Goal: Navigation & Orientation: Find specific page/section

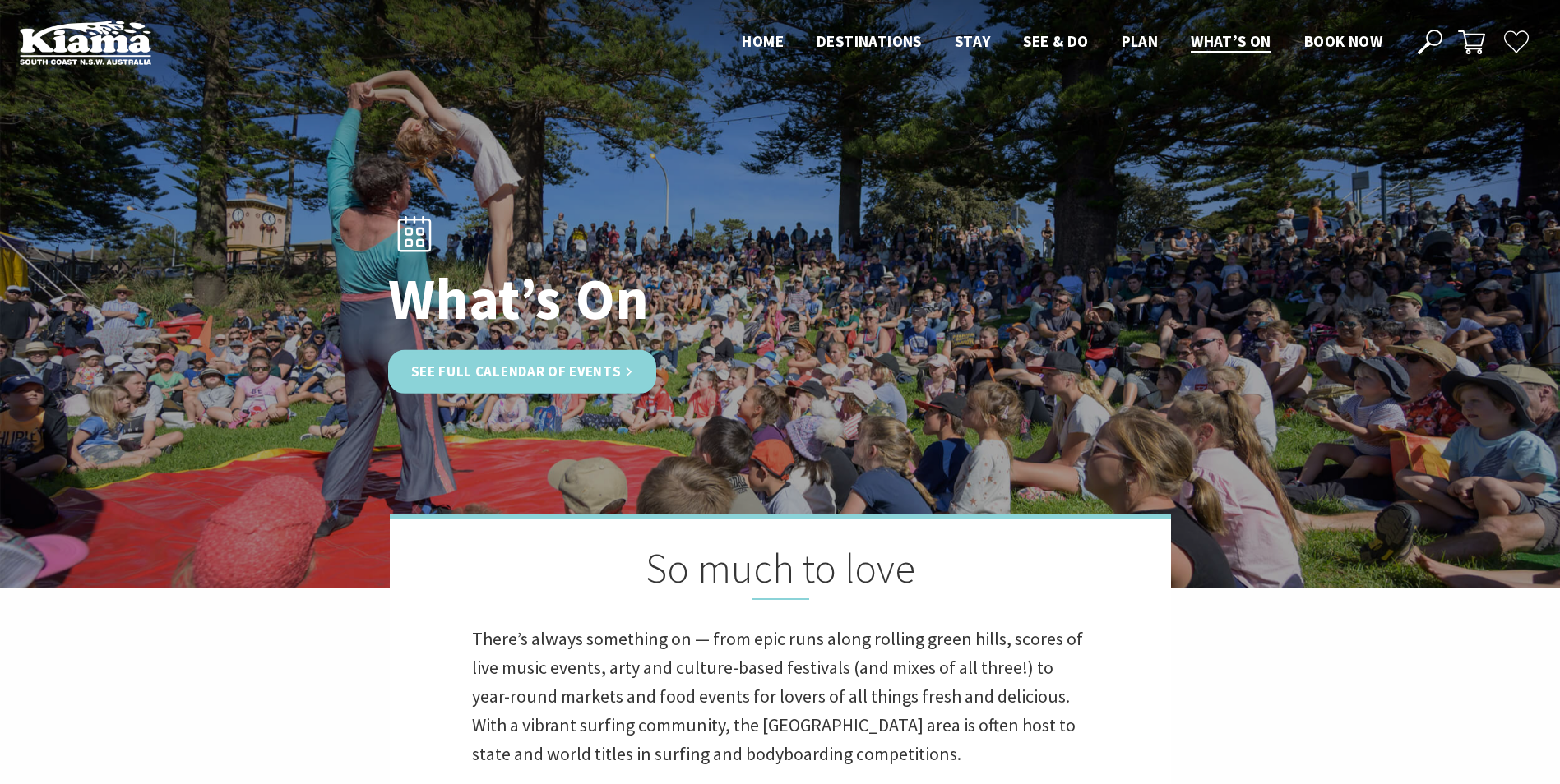
click at [602, 377] on link "See Full Calendar of Events" at bounding box center [522, 372] width 269 height 43
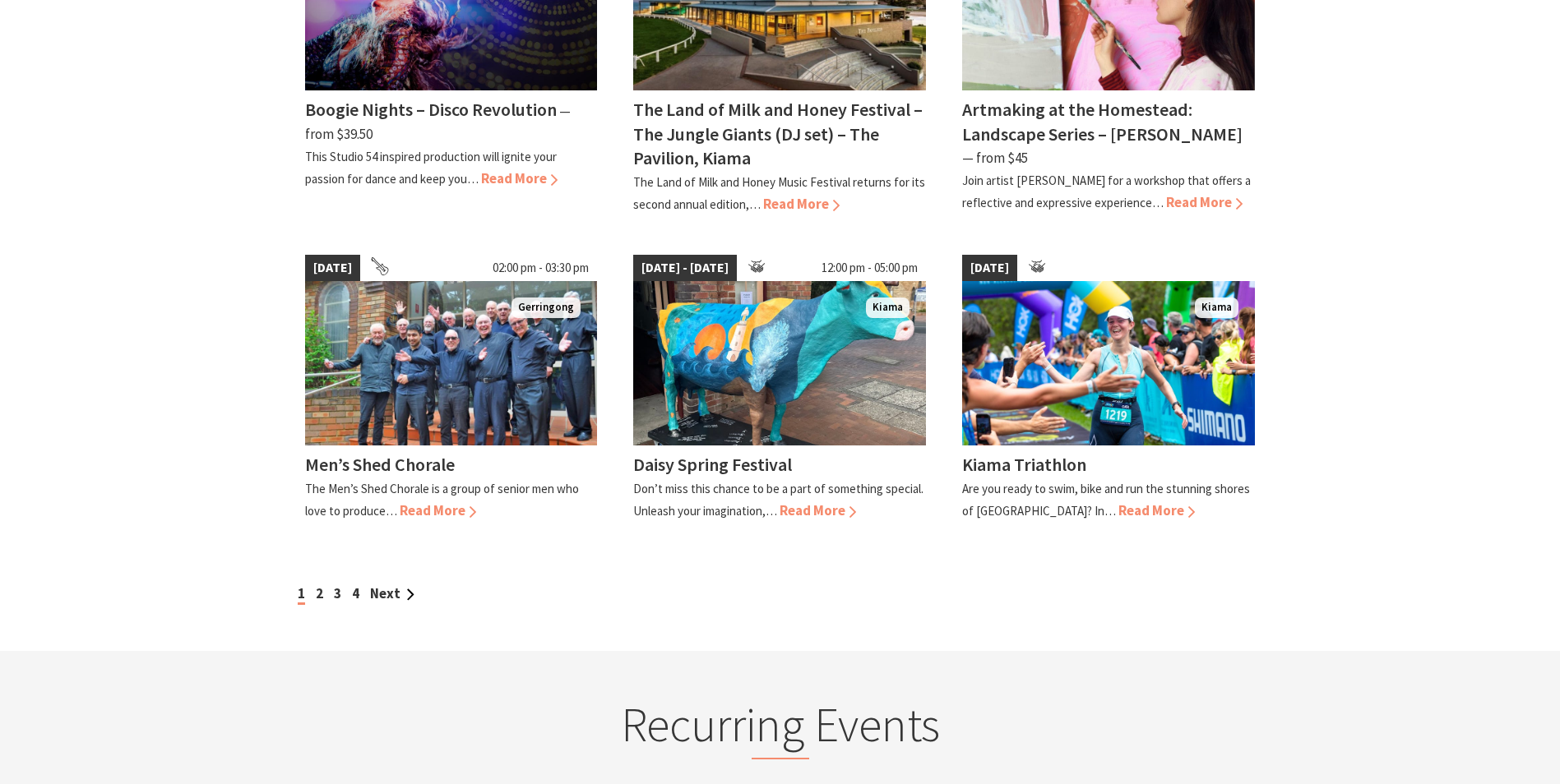
scroll to position [1349, 0]
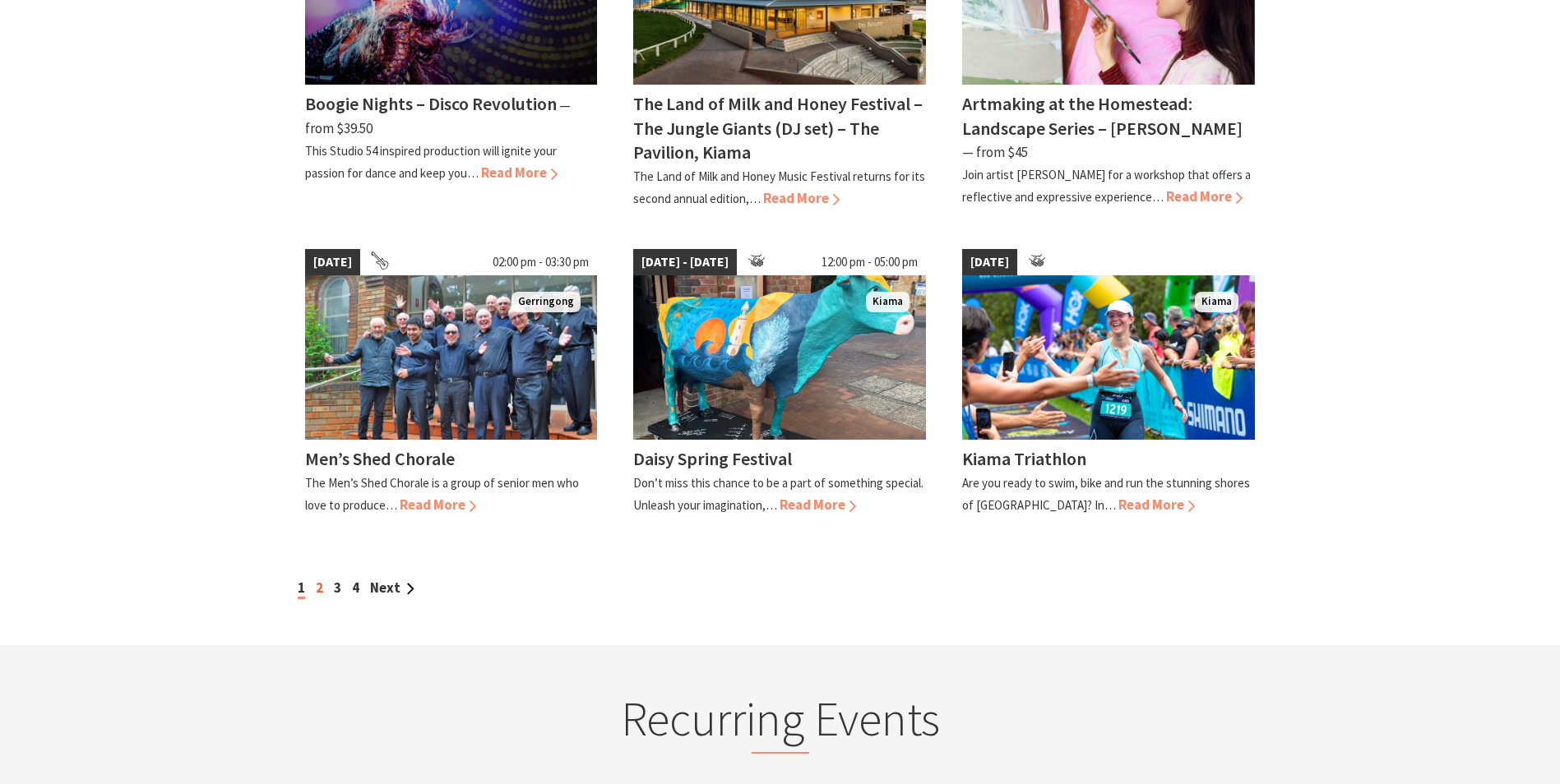
click at [318, 579] on link "2" at bounding box center [320, 587] width 8 height 18
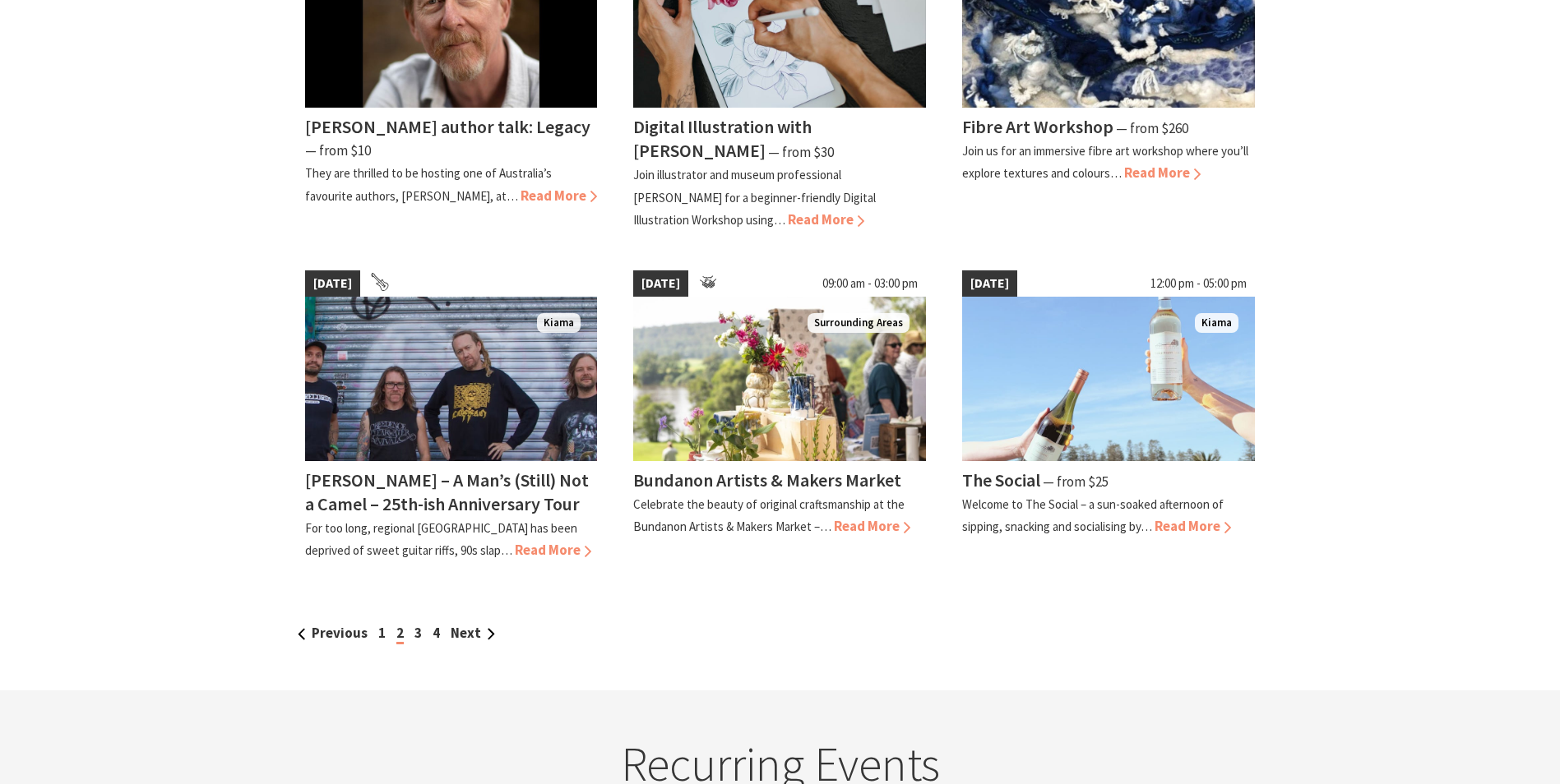
scroll to position [1315, 0]
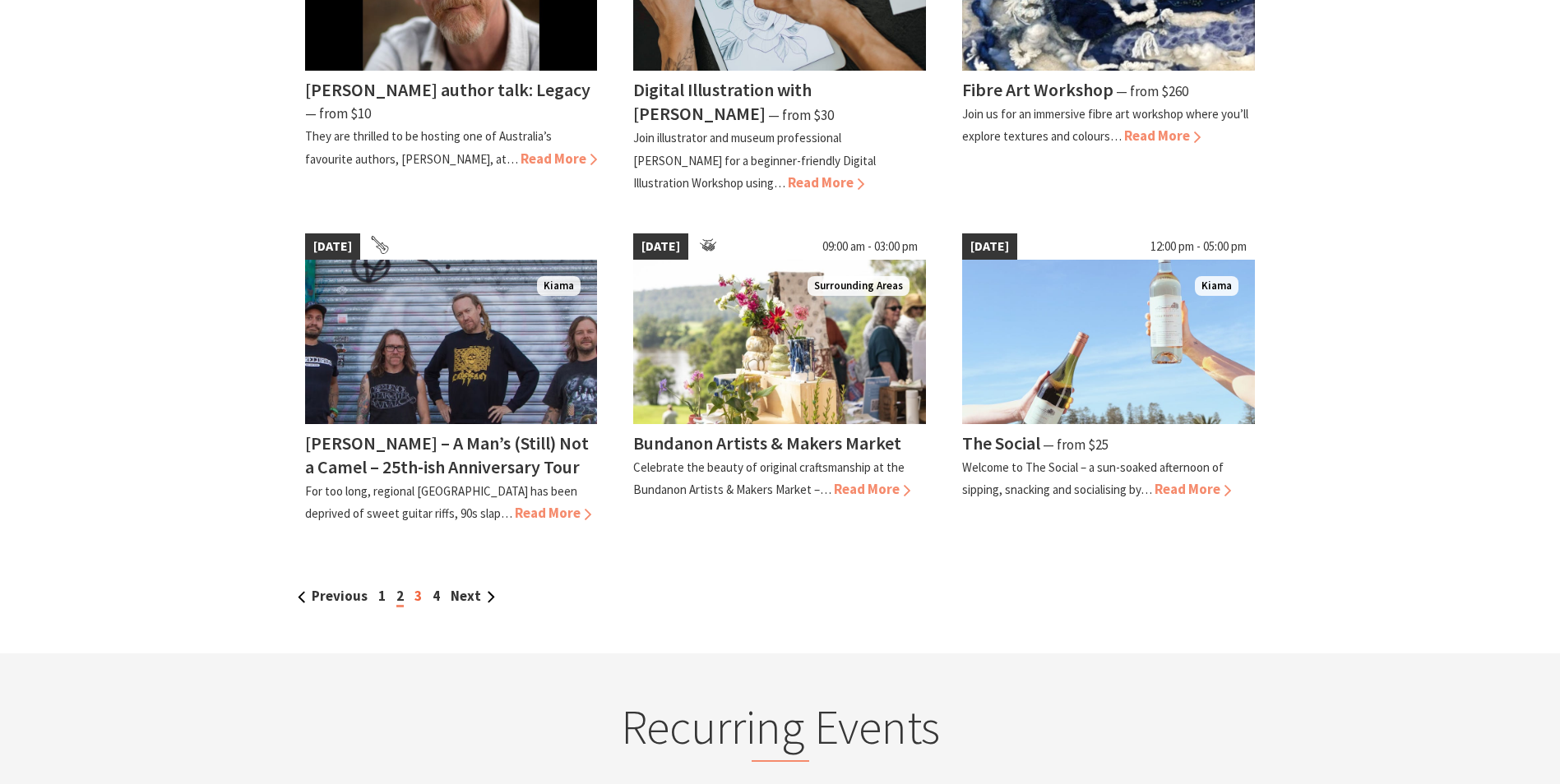
click at [417, 597] on link "3" at bounding box center [418, 596] width 8 height 18
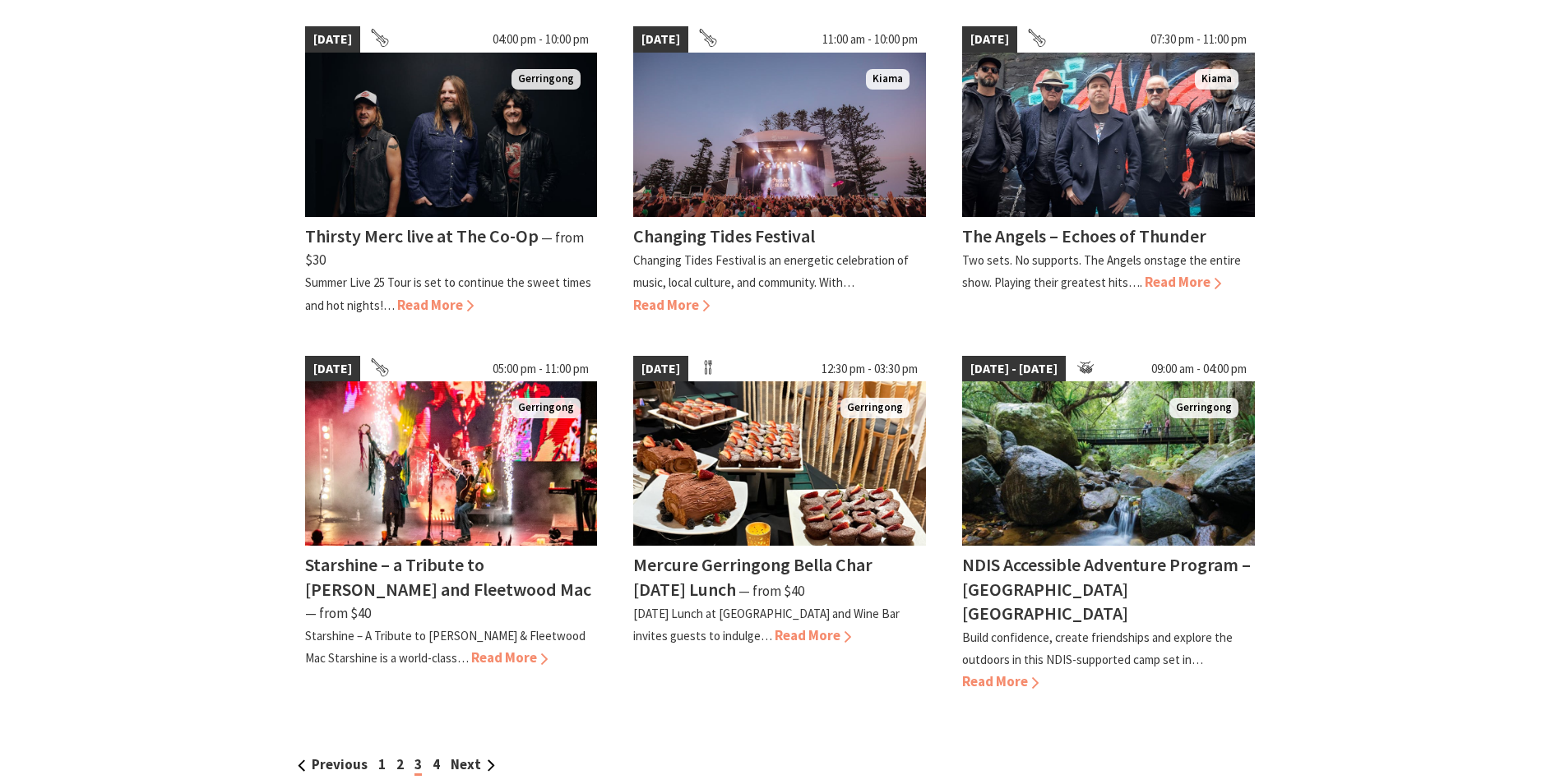
scroll to position [1189, 0]
